Goal: Task Accomplishment & Management: Manage account settings

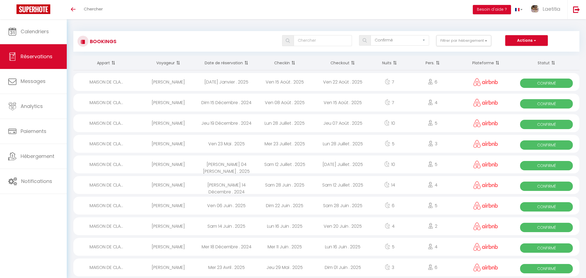
select select "confirmed"
click at [483, 37] on button "Filtrer par hébergement" at bounding box center [460, 40] width 55 height 11
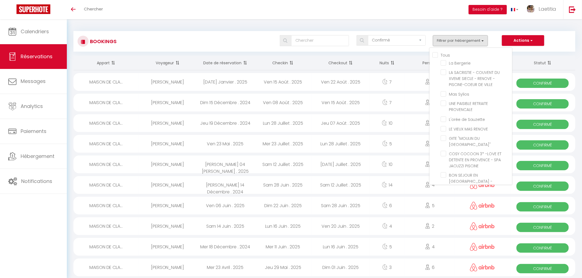
click at [434, 53] on input "Tous" at bounding box center [472, 54] width 80 height 5
checkbox input "true"
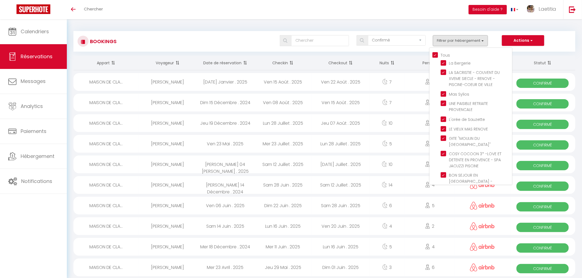
checkbox input "true"
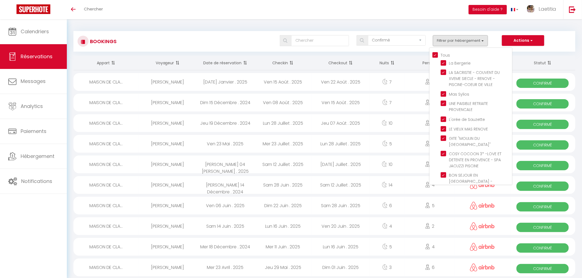
checkbox input "true"
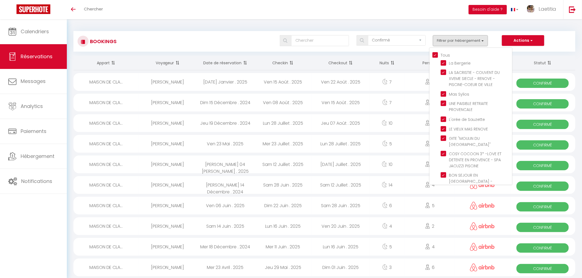
checkbox input "true"
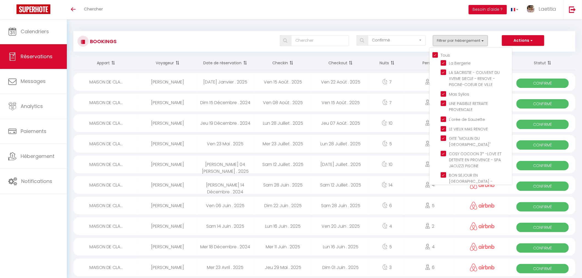
checkbox input "true"
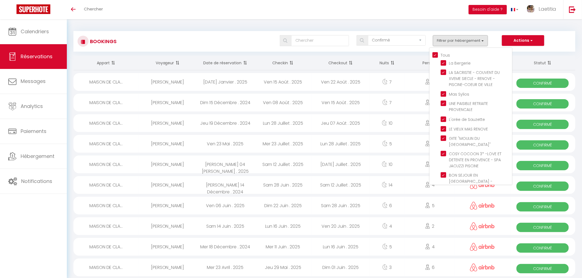
checkbox input "true"
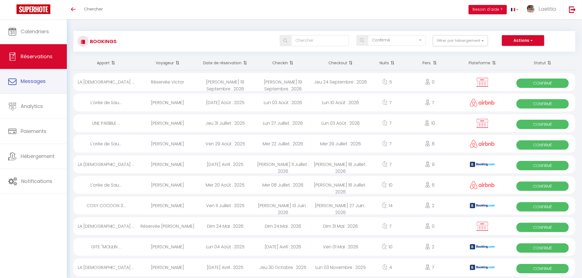
click at [45, 80] on span "Messages" at bounding box center [33, 81] width 25 height 7
select select "message"
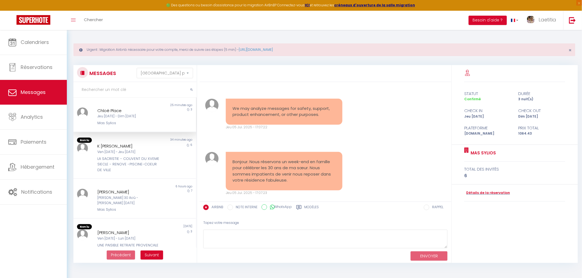
scroll to position [615, 0]
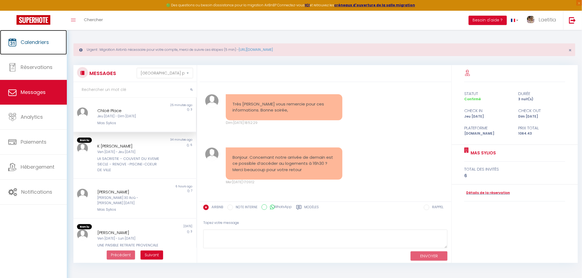
click at [40, 41] on span "Calendriers" at bounding box center [35, 42] width 28 height 7
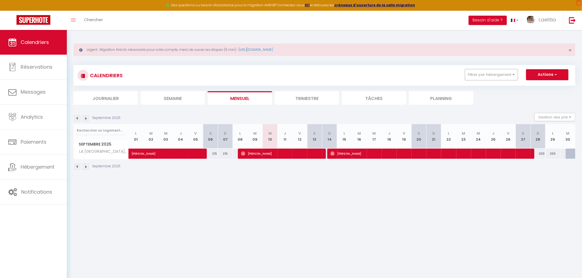
click at [515, 76] on button "Filtrer par hébergement" at bounding box center [491, 74] width 53 height 11
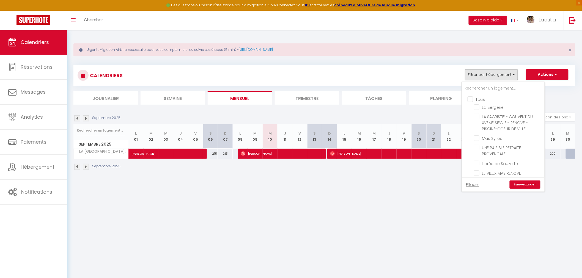
click at [471, 98] on input "Tous" at bounding box center [508, 98] width 82 height 5
checkbox input "true"
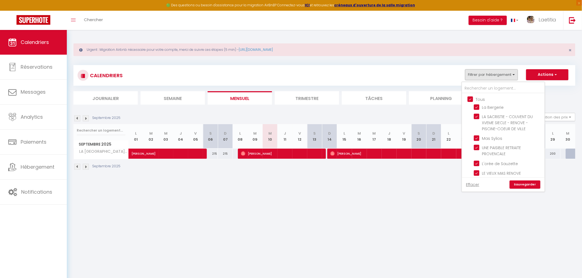
checkbox input "true"
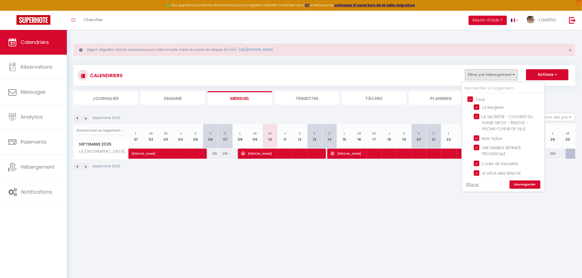
checkbox input "true"
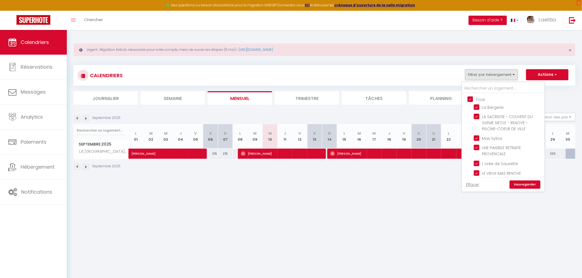
checkbox input "true"
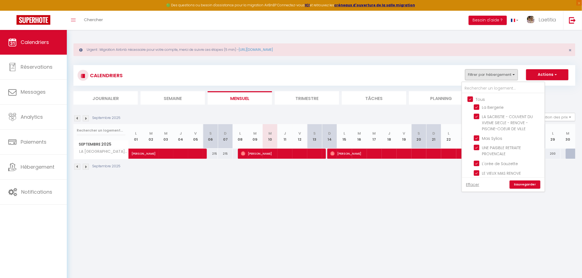
checkbox input "true"
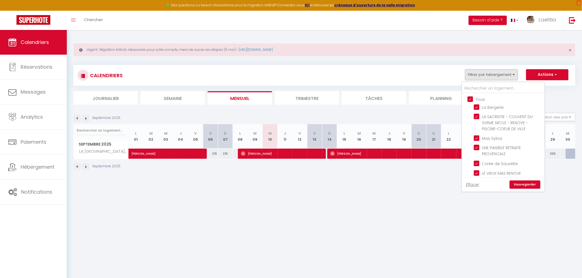
checkbox input "true"
click at [530, 187] on link "Sauvegarder" at bounding box center [524, 185] width 31 height 8
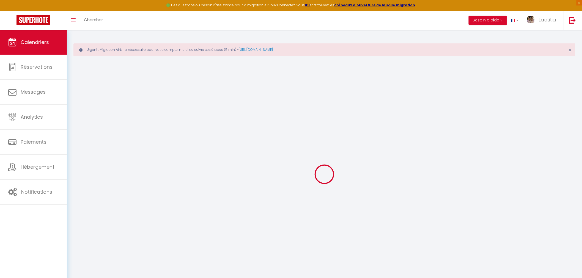
select select
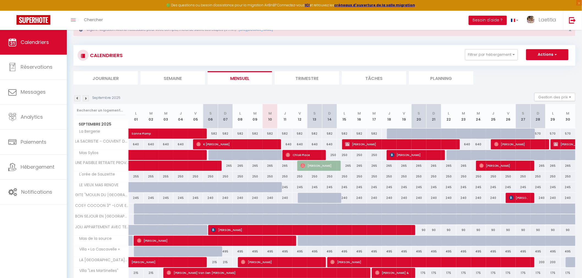
scroll to position [31, 0]
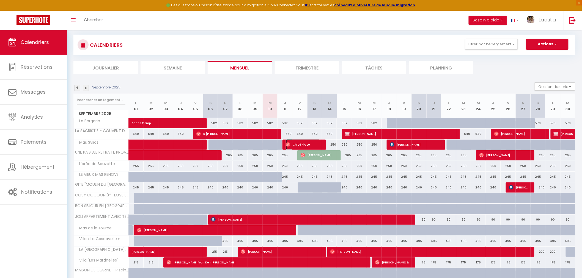
click at [301, 143] on span "Chloé Place" at bounding box center [303, 144] width 35 height 10
select select "OK"
select select "1"
select select "0"
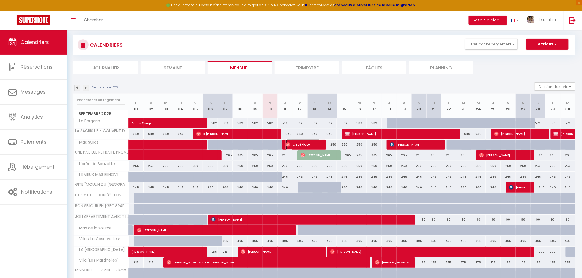
select select "1"
select select
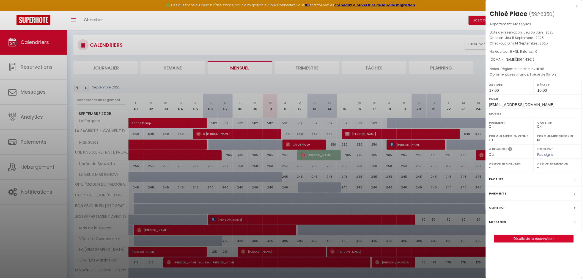
click at [497, 221] on label "Messages" at bounding box center [497, 222] width 17 height 6
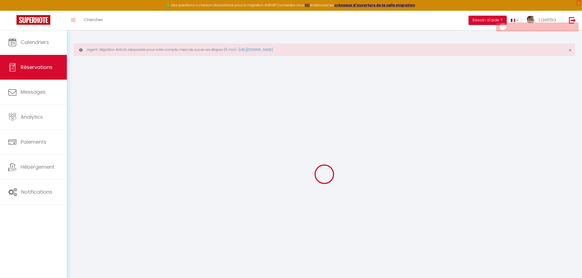
select select "confirmed"
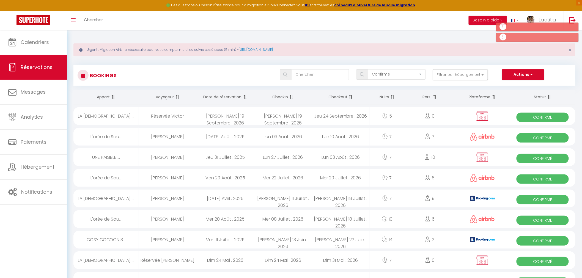
click at [351, 95] on span at bounding box center [349, 97] width 5 height 11
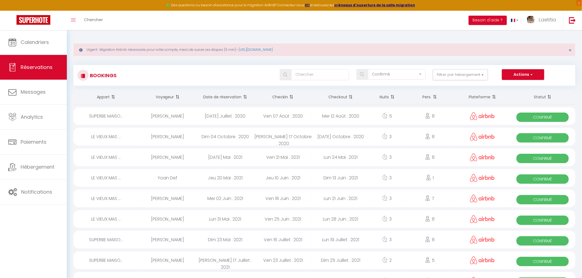
click at [351, 95] on span at bounding box center [349, 97] width 5 height 11
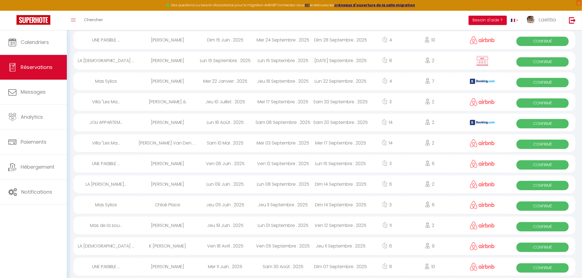
scroll to position [458, 0]
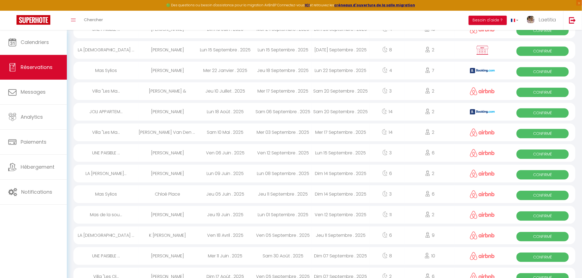
click at [274, 191] on div "Jeu 11 Septembre . 2025" at bounding box center [283, 194] width 58 height 18
select select "OK"
select select "1"
select select "0"
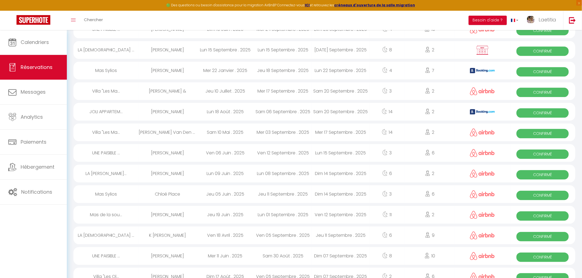
select select "1"
select select
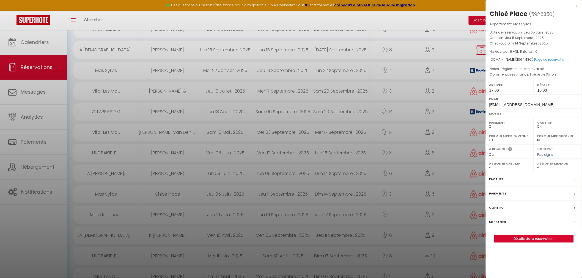
click at [491, 223] on label "Messages" at bounding box center [497, 222] width 17 height 6
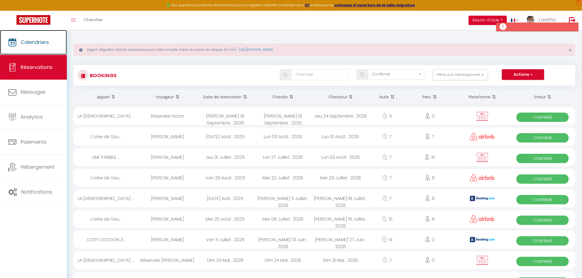
click at [40, 49] on link "Calendriers" at bounding box center [33, 42] width 67 height 25
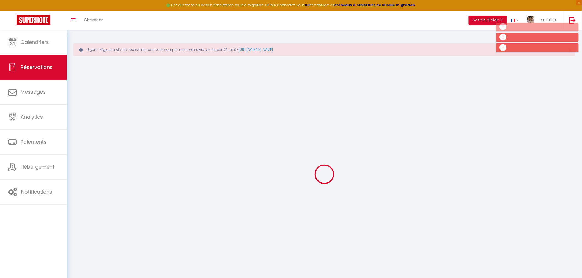
select select "confirmed"
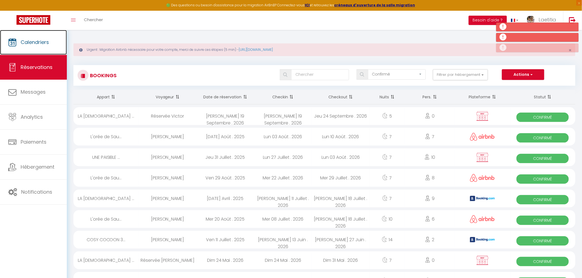
click at [40, 41] on span "Calendriers" at bounding box center [35, 42] width 28 height 7
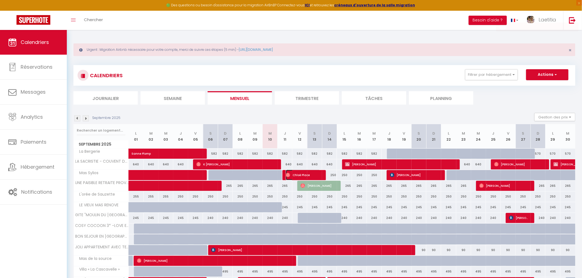
click at [294, 175] on span "Chloé Place" at bounding box center [303, 175] width 35 height 10
select select "OK"
select select "1"
select select "0"
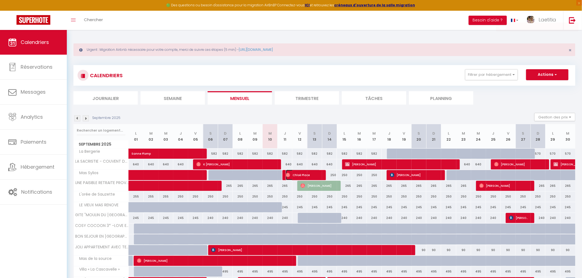
select select "1"
select select
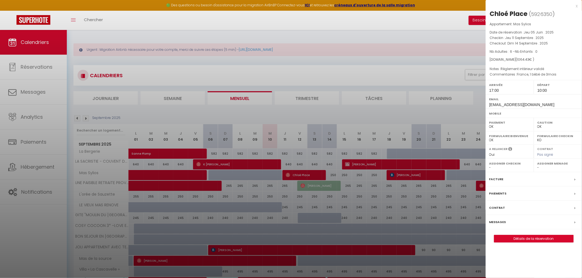
click at [496, 221] on label "Messages" at bounding box center [497, 222] width 17 height 6
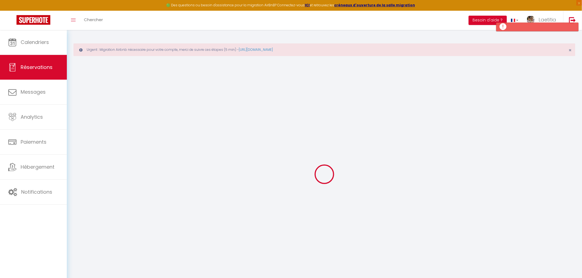
select select "confirmed"
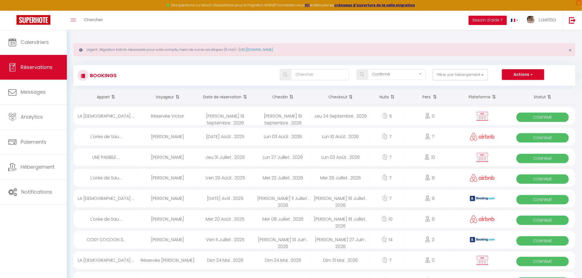
click at [290, 99] on span at bounding box center [290, 97] width 5 height 11
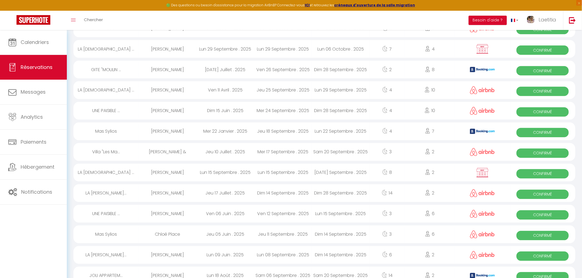
scroll to position [366, 0]
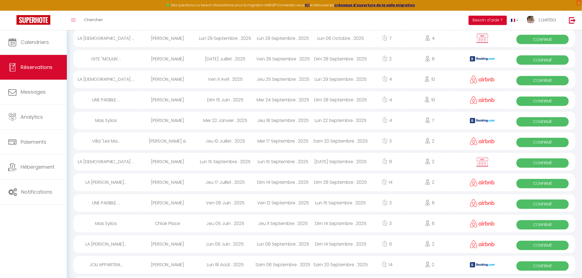
click at [292, 228] on div "Jeu 11 Septembre . 2025" at bounding box center [283, 224] width 58 height 18
select select "OK"
select select "1"
select select "0"
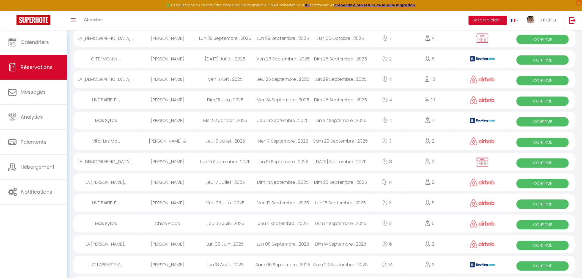
select select "1"
select select
